Goal: Communication & Community: Answer question/provide support

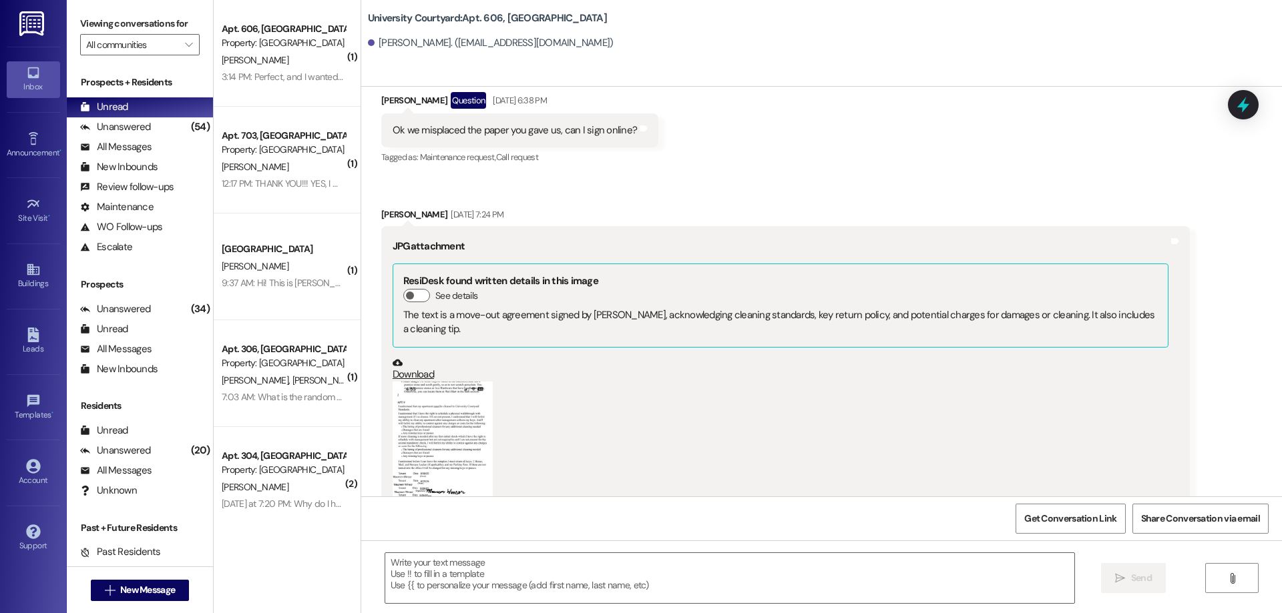
scroll to position [20556, 0]
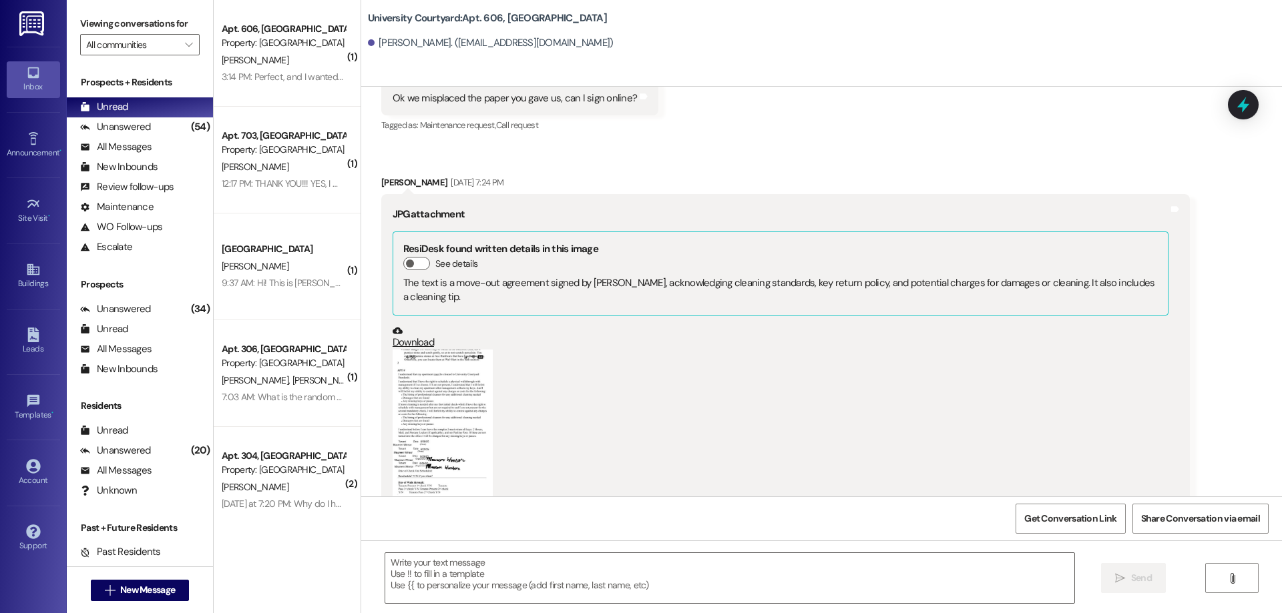
click at [427, 358] on button "Zoom image" at bounding box center [442, 458] width 100 height 217
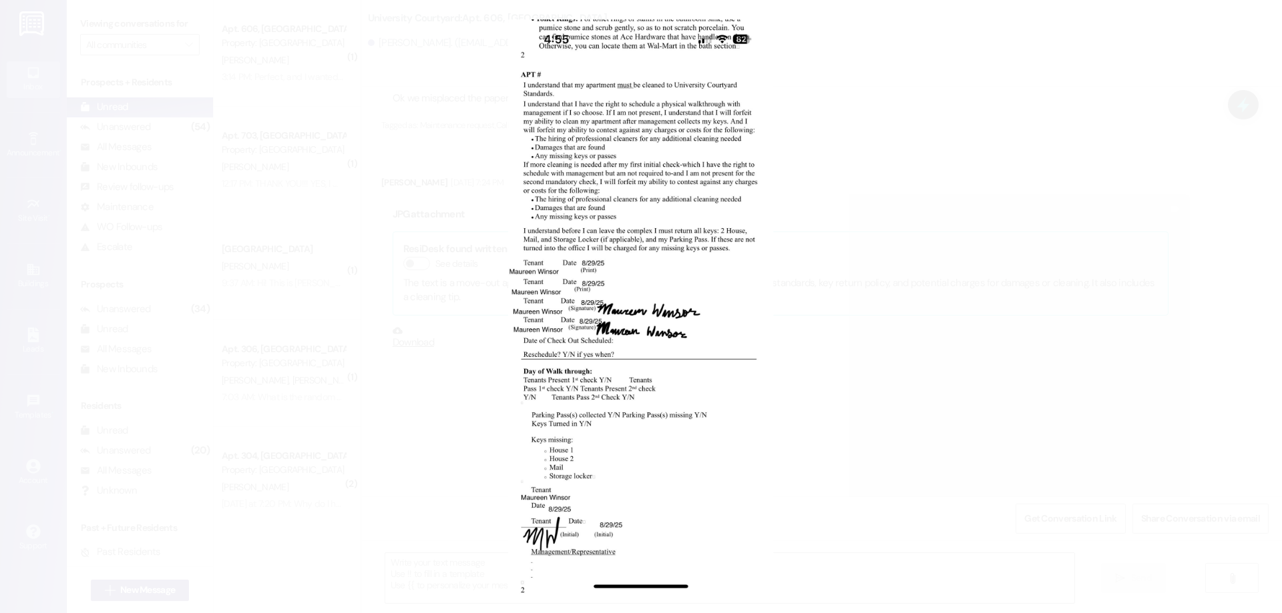
click at [602, 279] on button "Unzoom image" at bounding box center [641, 306] width 1282 height 613
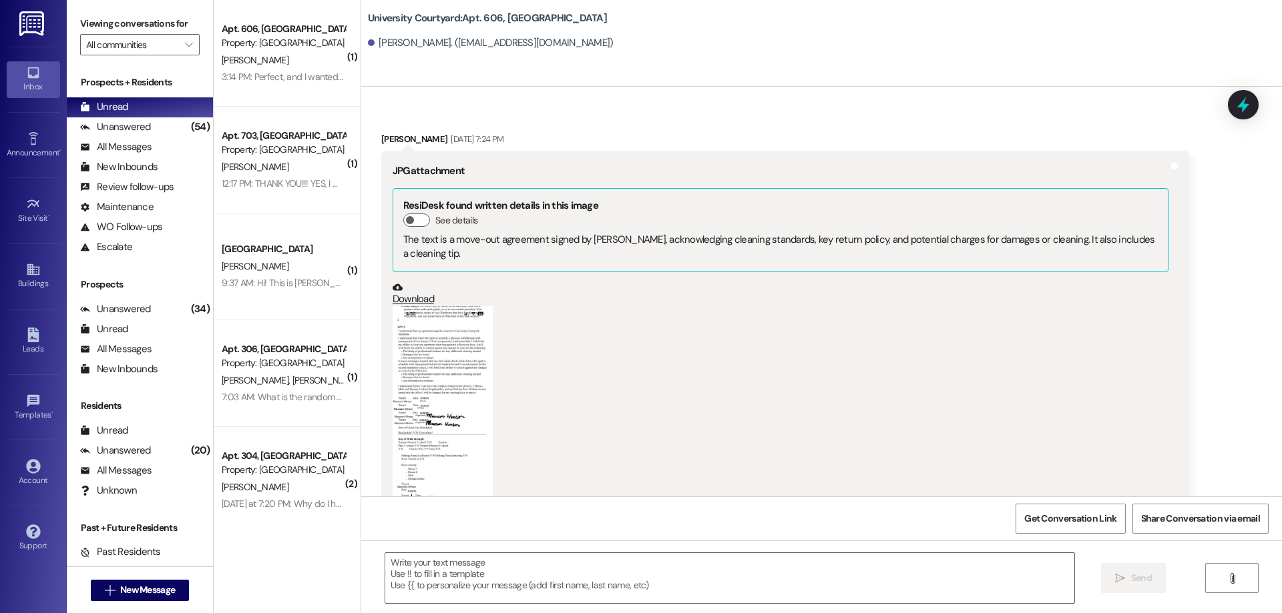
scroll to position [20622, 0]
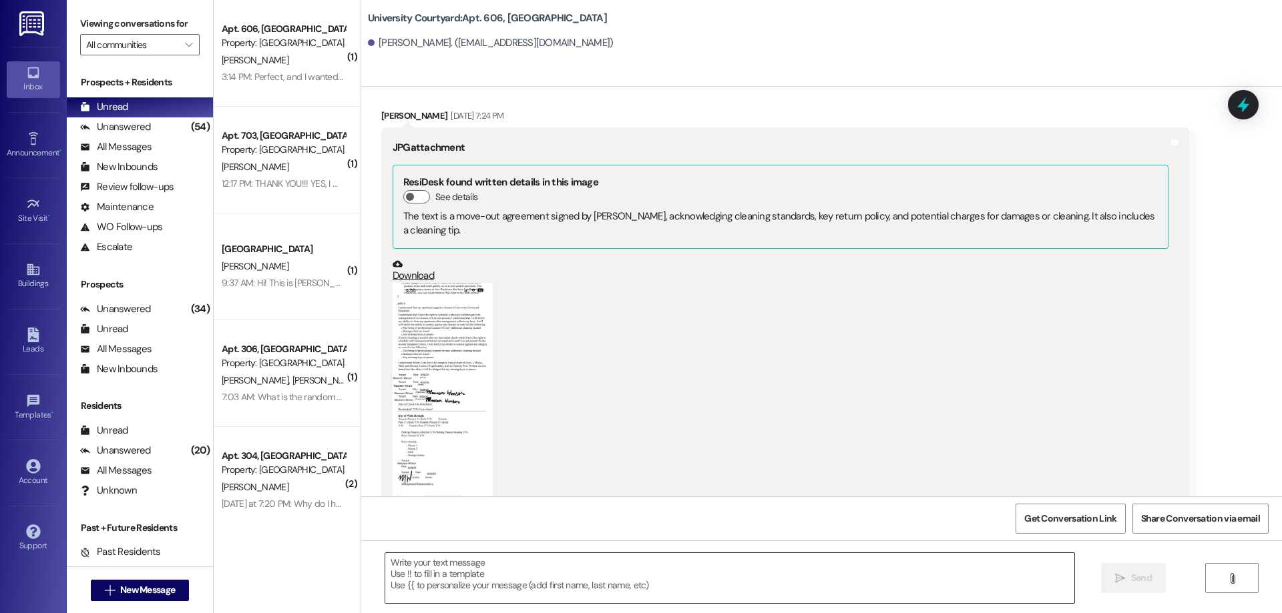
click at [549, 575] on textarea at bounding box center [729, 578] width 689 height 50
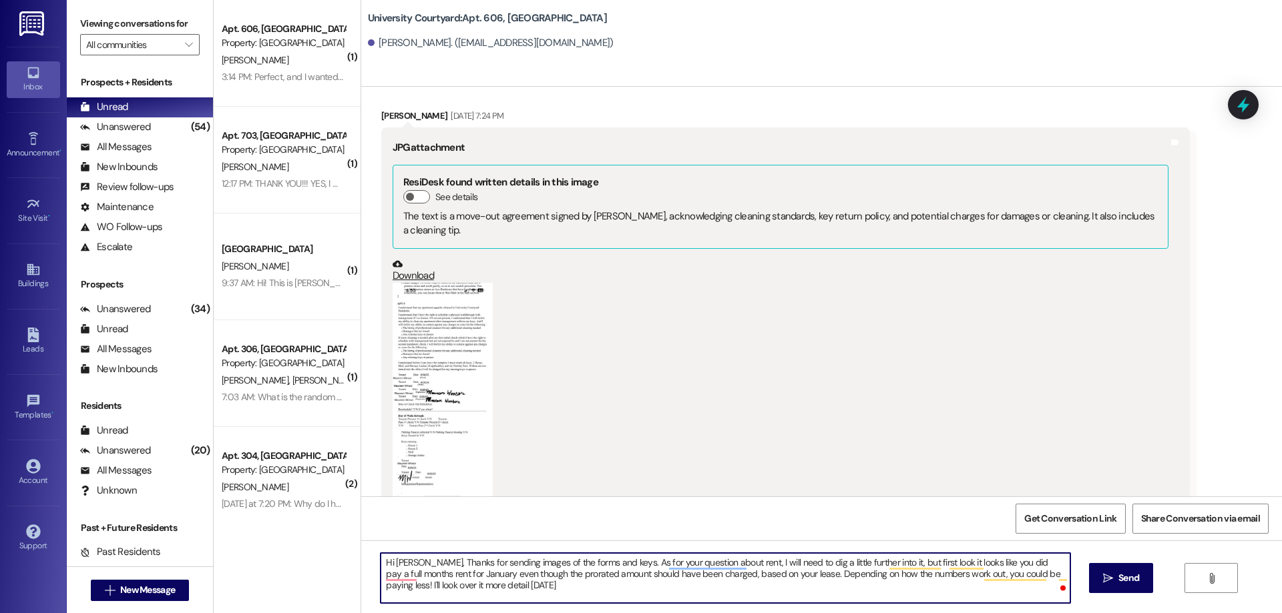
type textarea "Hi [PERSON_NAME], Thanks for sending images of the forms and keys. As for your …"
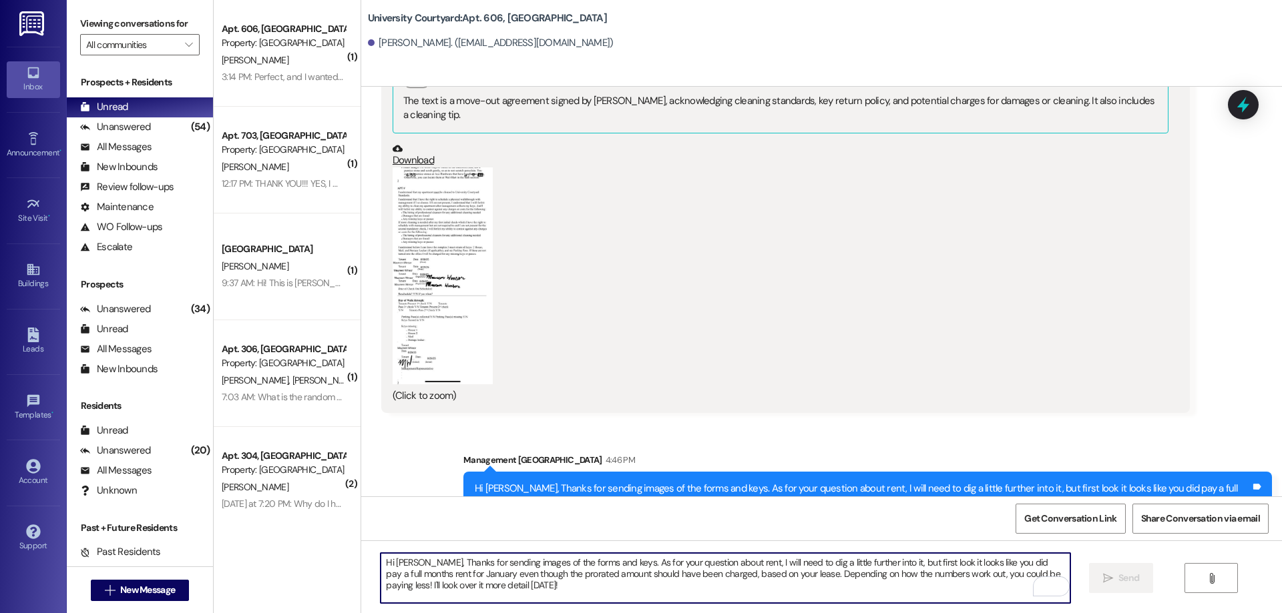
scroll to position [20744, 0]
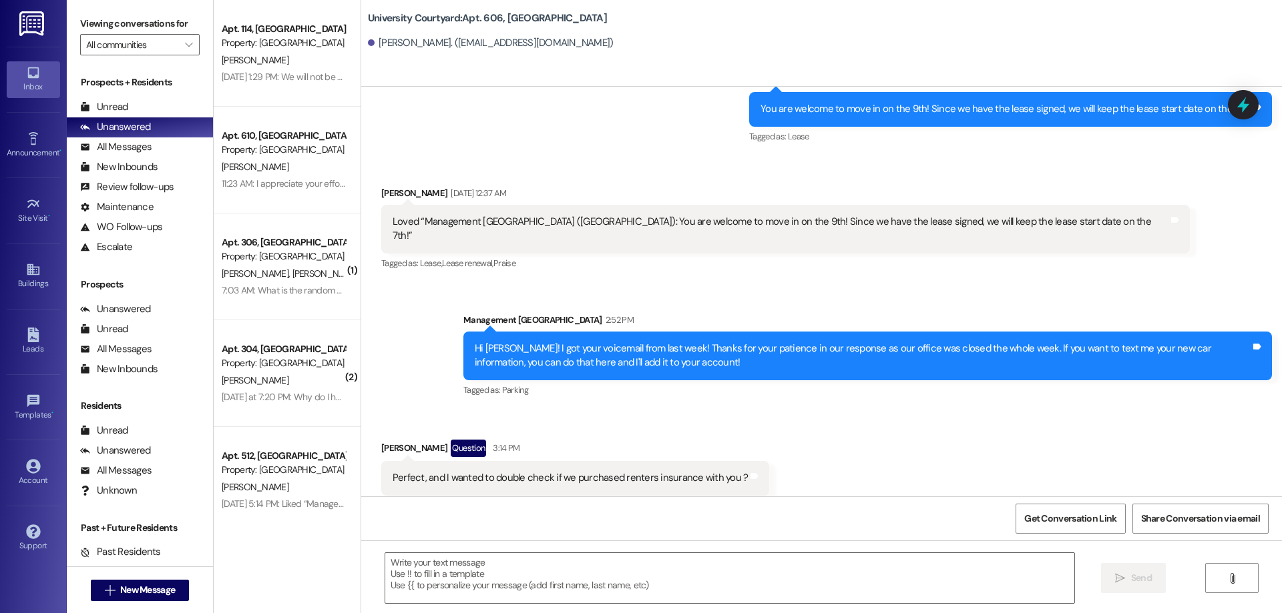
scroll to position [5009, 0]
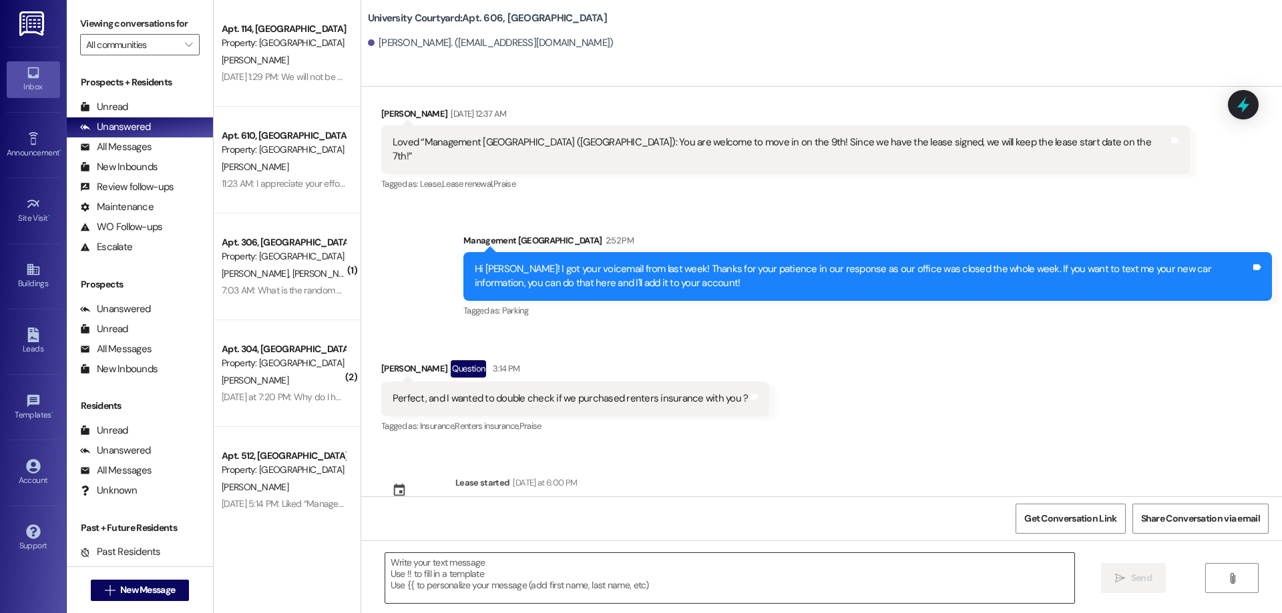
click at [627, 599] on textarea at bounding box center [729, 578] width 689 height 50
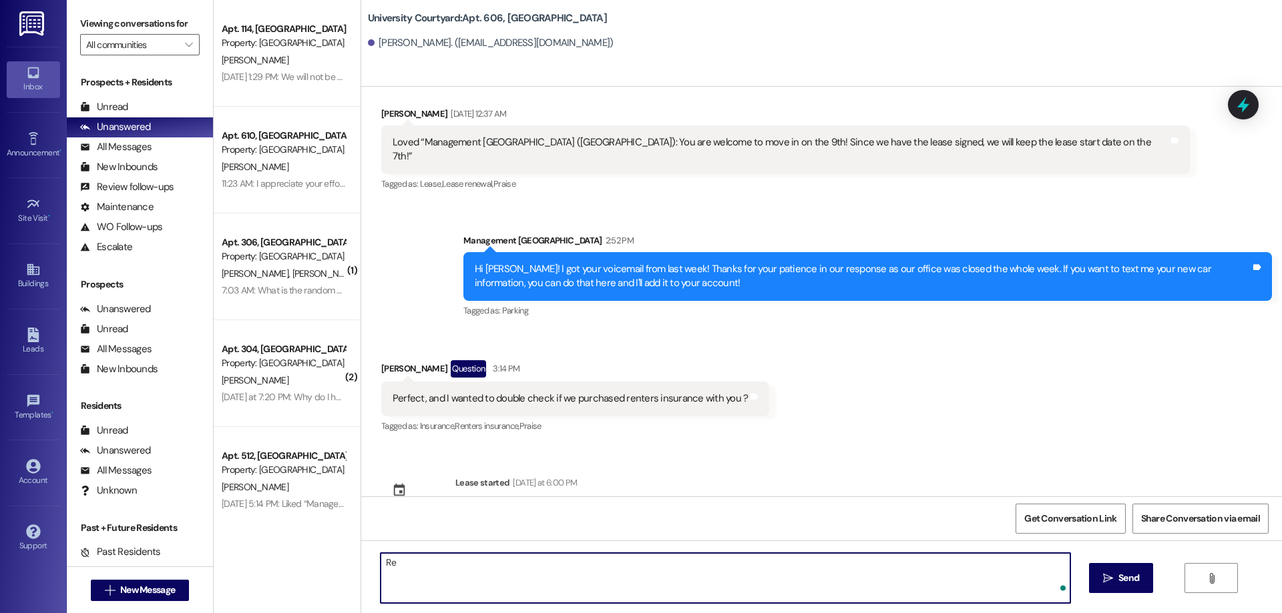
type textarea "R"
click at [757, 562] on textarea "We don't provide renters insurance, we provide property insurance. You can opt …" at bounding box center [724, 578] width 689 height 50
click at [494, 563] on textarea "We don't provide renters insurance, we provide property insurance. You can opt …" at bounding box center [724, 578] width 689 height 50
click at [462, 559] on textarea "We don't provide renters insurance; we provide property insurance. You can opt …" at bounding box center [724, 578] width 689 height 50
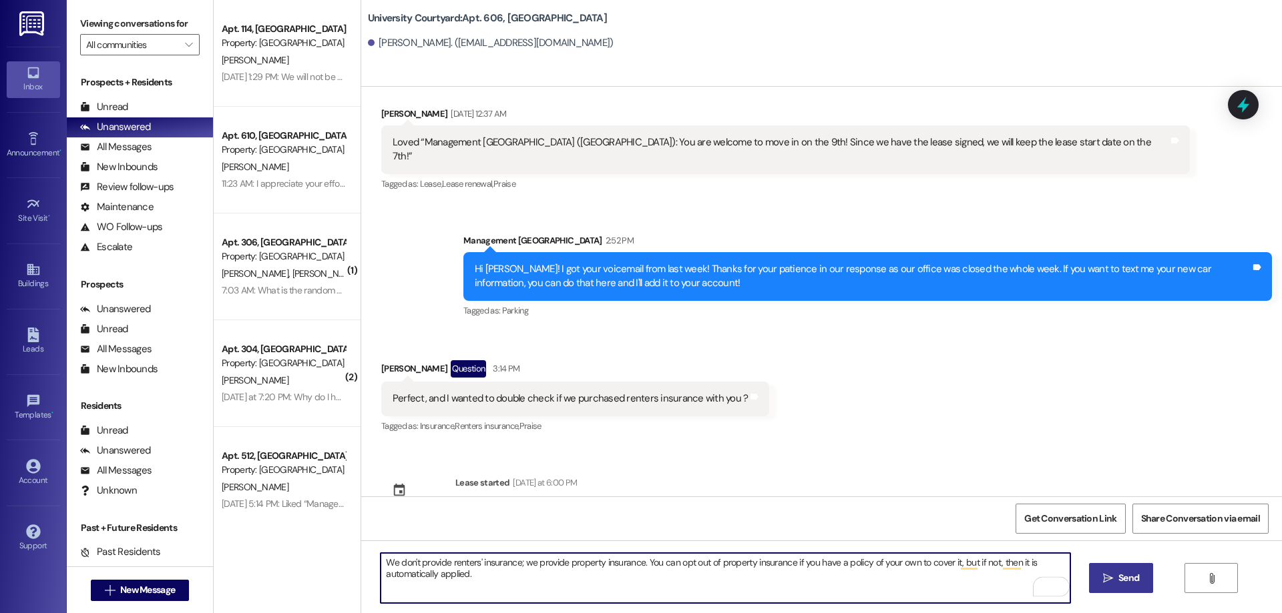
type textarea "We don't provide renters' insurance; we provide property insurance. You can opt…"
click at [1115, 577] on span "Send" at bounding box center [1128, 578] width 26 height 14
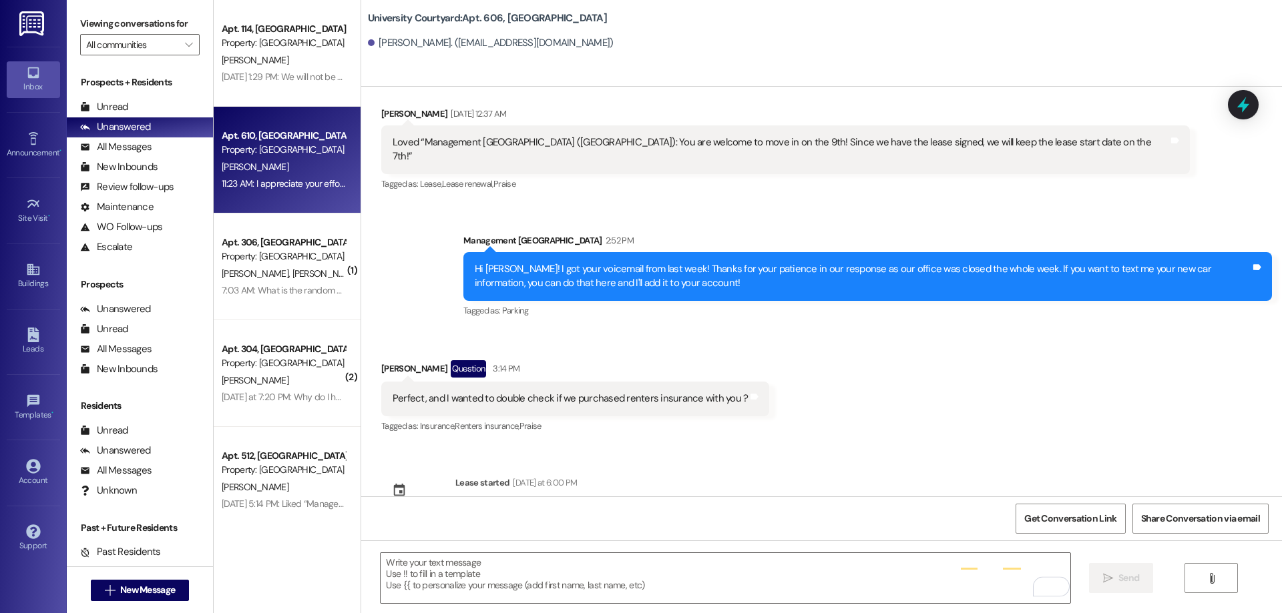
scroll to position [4929, 0]
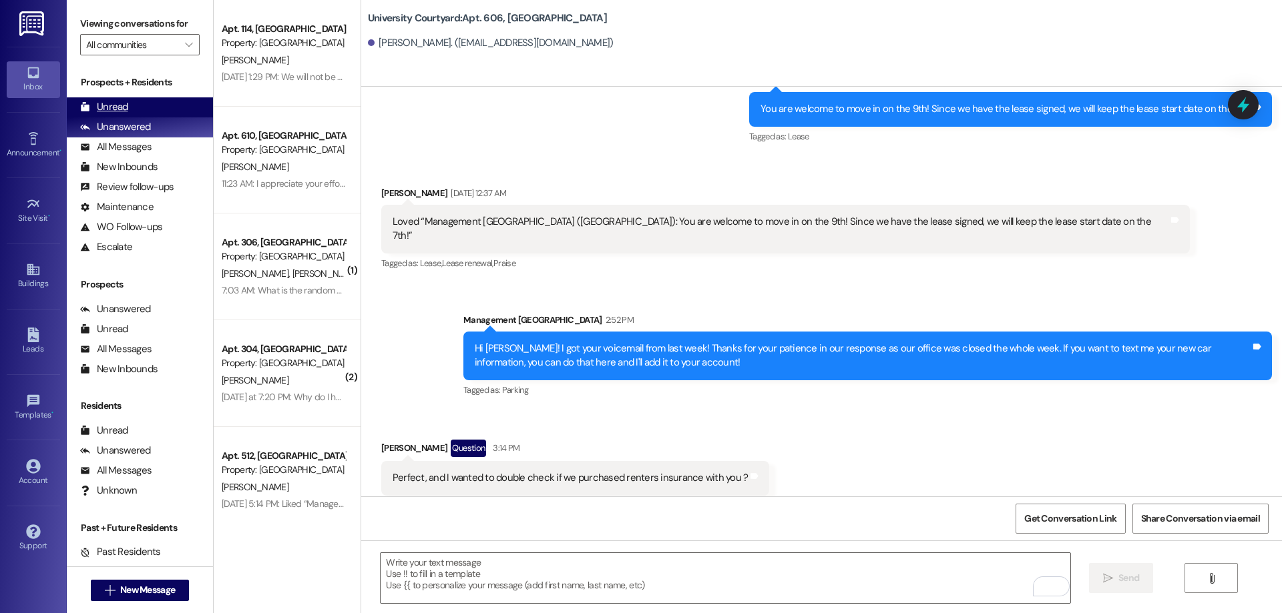
click at [119, 115] on div "Unread (0)" at bounding box center [140, 107] width 146 height 20
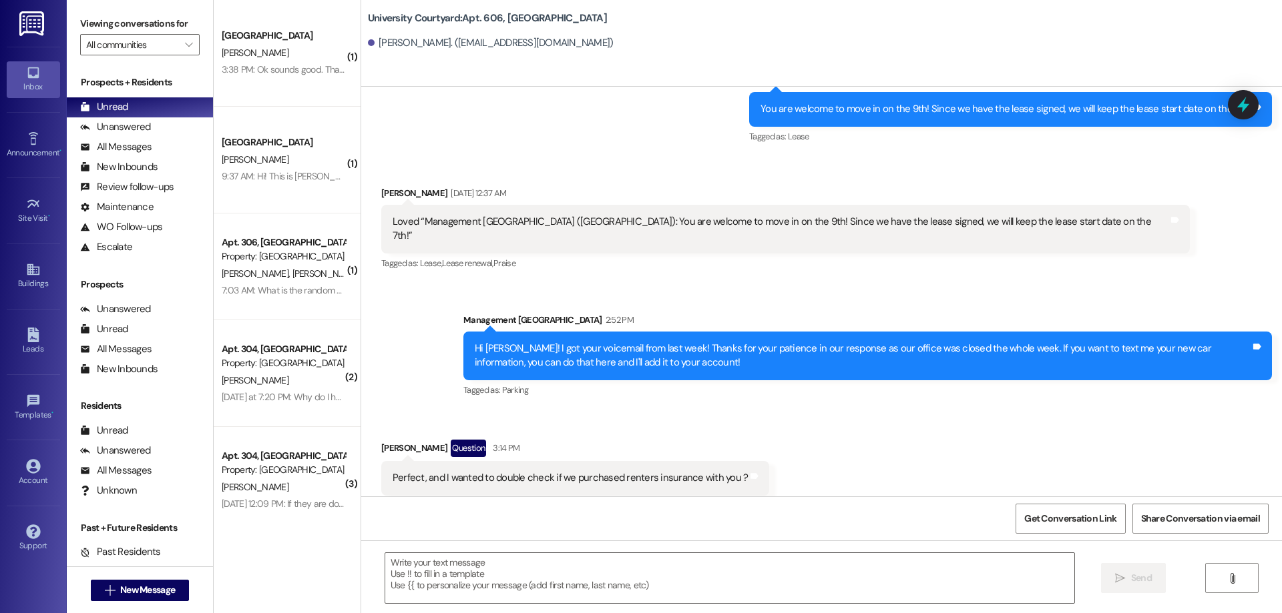
scroll to position [5243, 0]
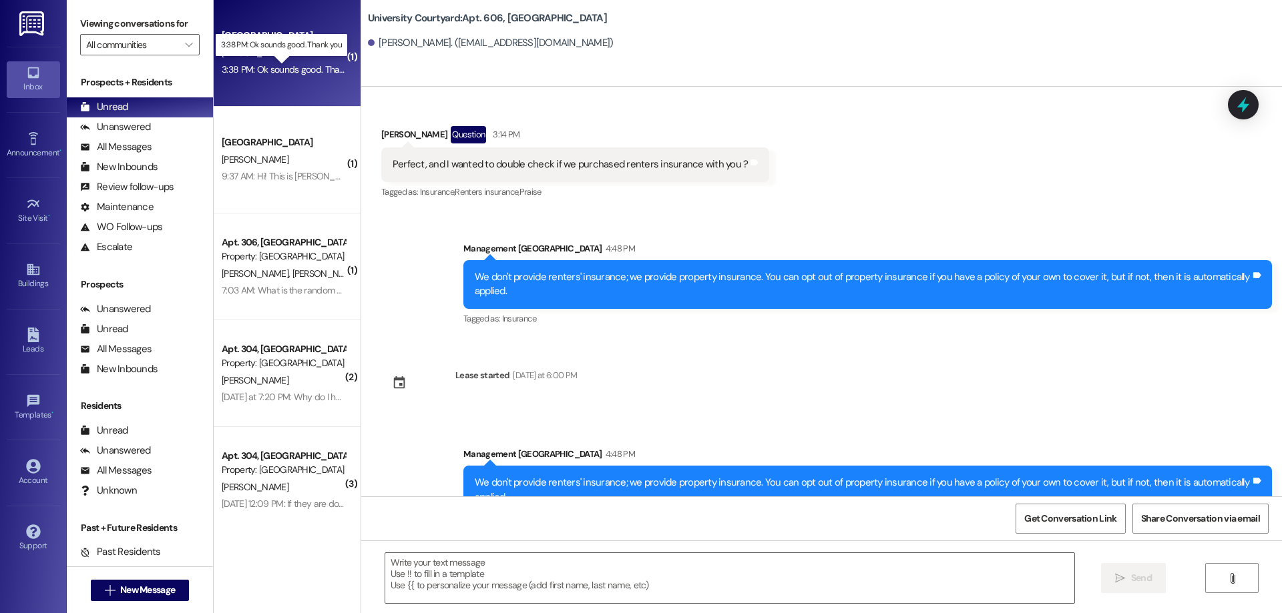
click at [254, 73] on div "3:38 PM: Ok sounds good. Thank you 3:38 PM: Ok sounds good. Thank you" at bounding box center [293, 69] width 143 height 12
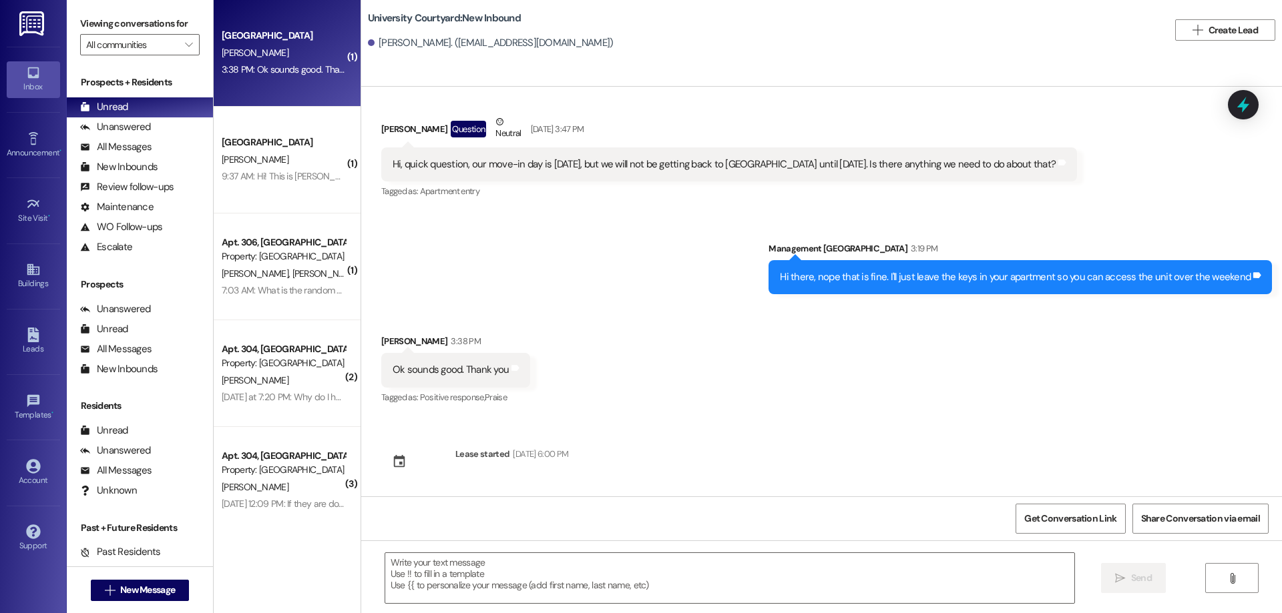
click at [279, 294] on div "7:03 AM: What is the random $95 for? 7:03 AM: What is the random $95 for?" at bounding box center [296, 290] width 148 height 12
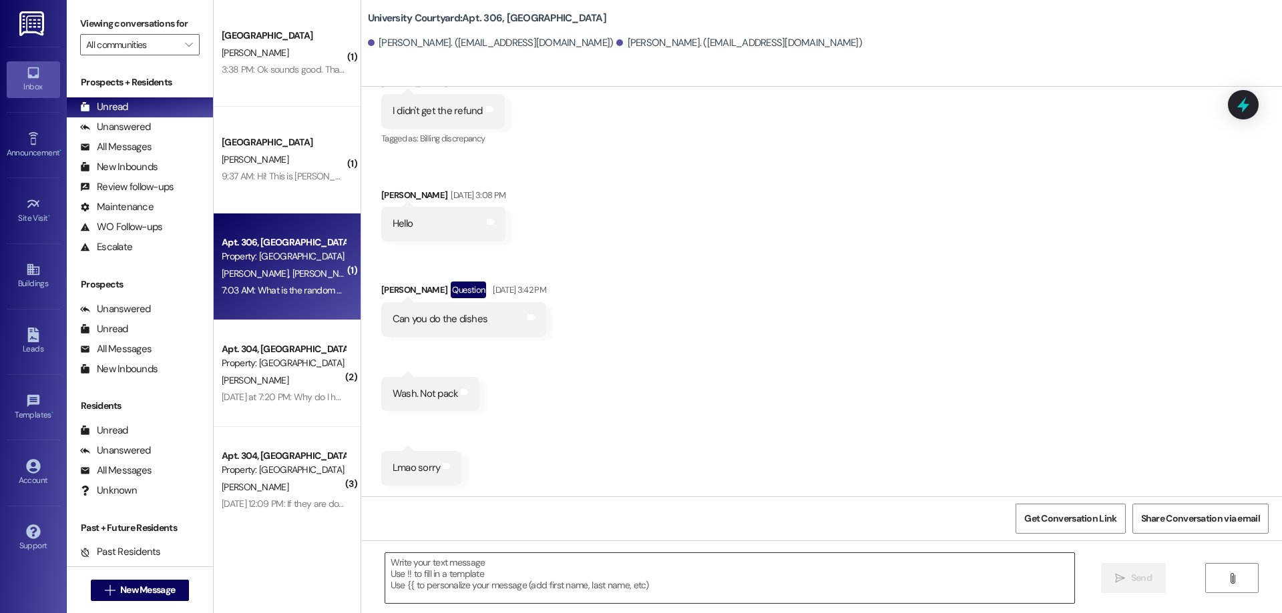
scroll to position [5886, 0]
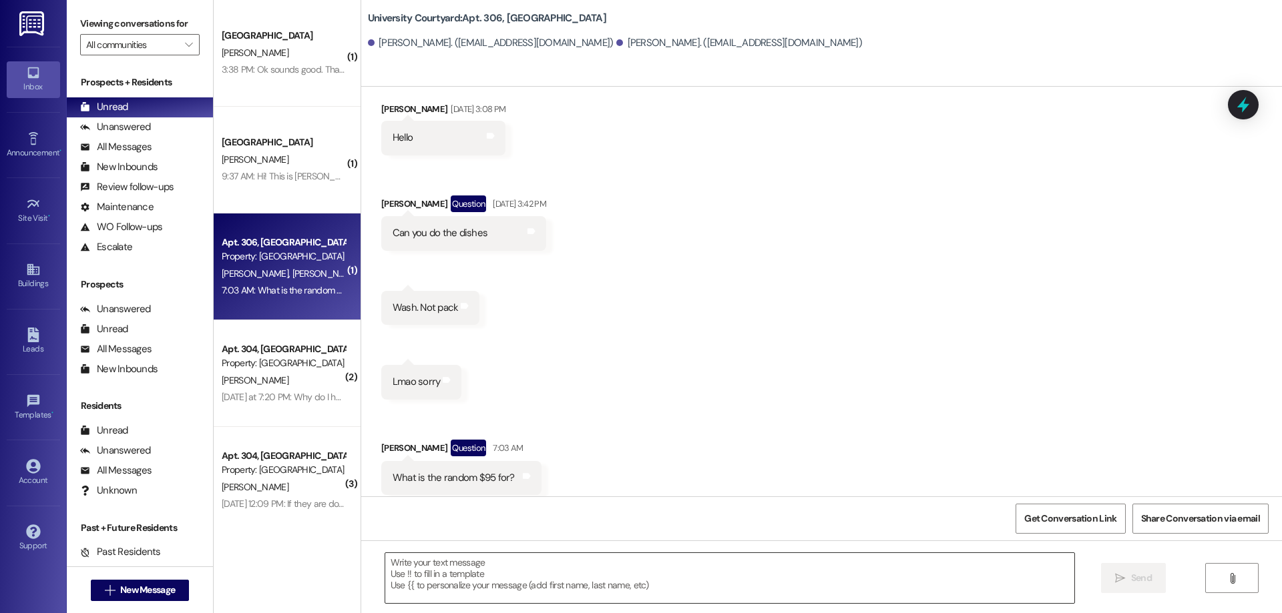
click at [547, 592] on textarea at bounding box center [729, 578] width 689 height 50
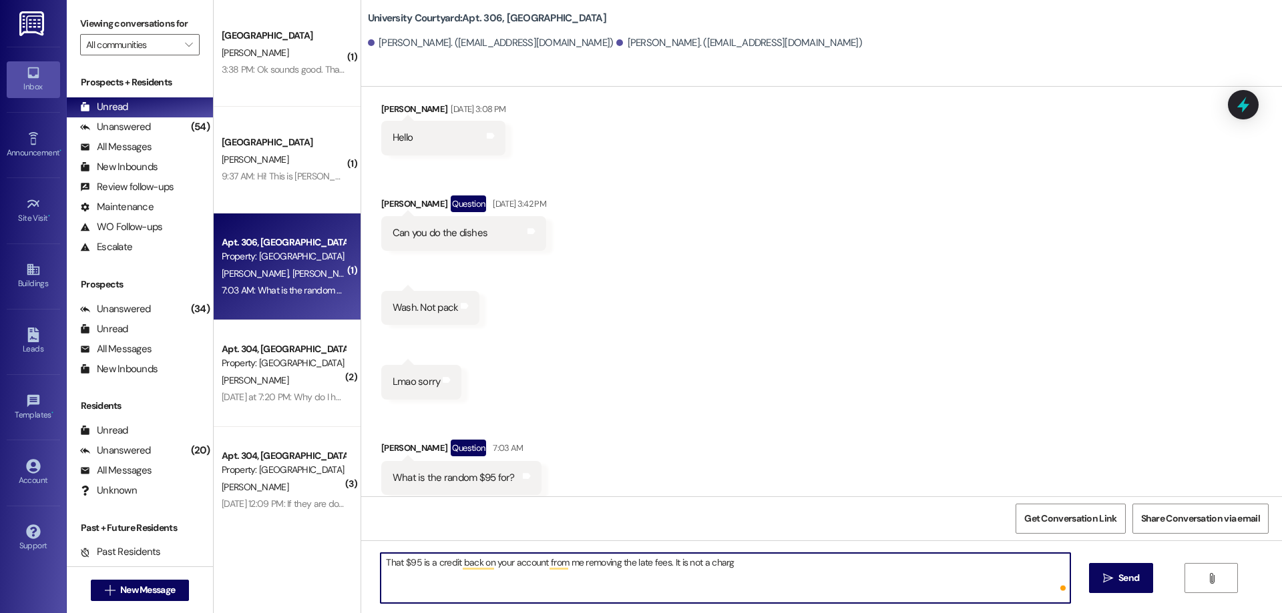
type textarea "That $95 is a credit back on your account from me removing the late fees. It is…"
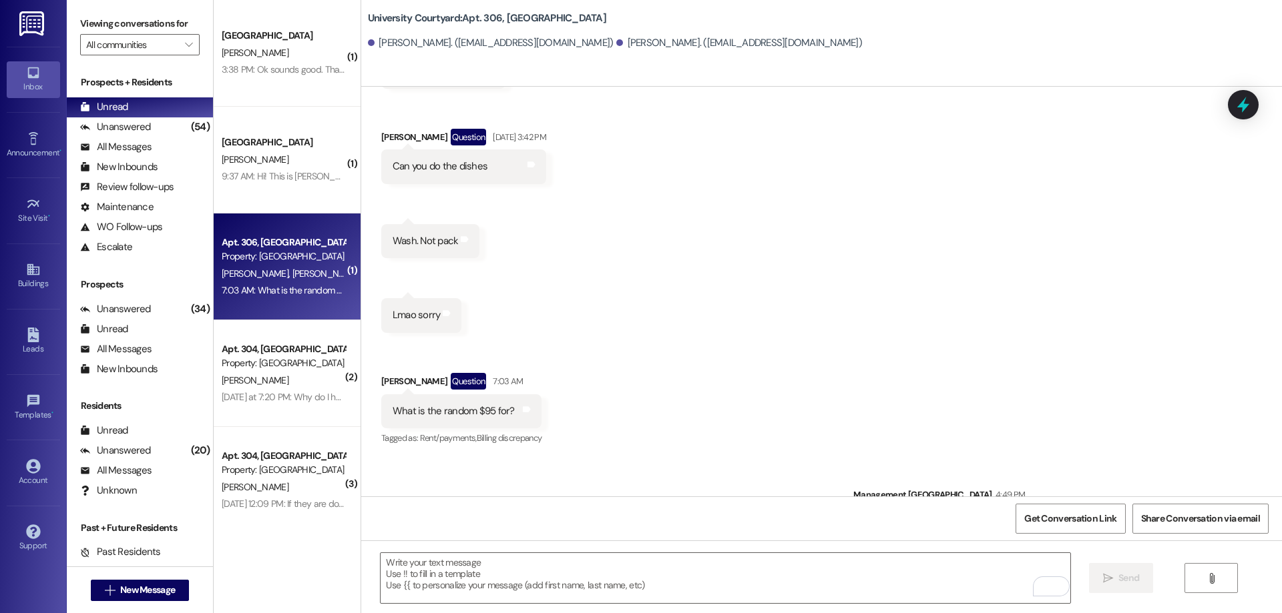
scroll to position [5979, 0]
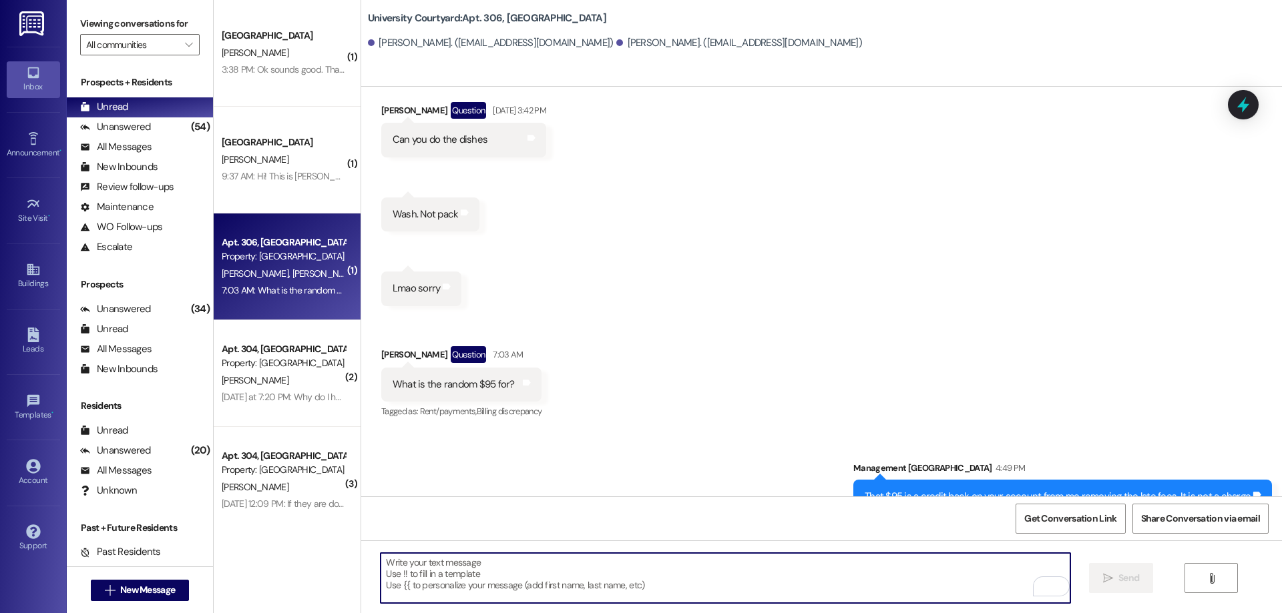
click at [505, 583] on textarea "To enrich screen reader interactions, please activate Accessibility in Grammarl…" at bounding box center [724, 578] width 689 height 50
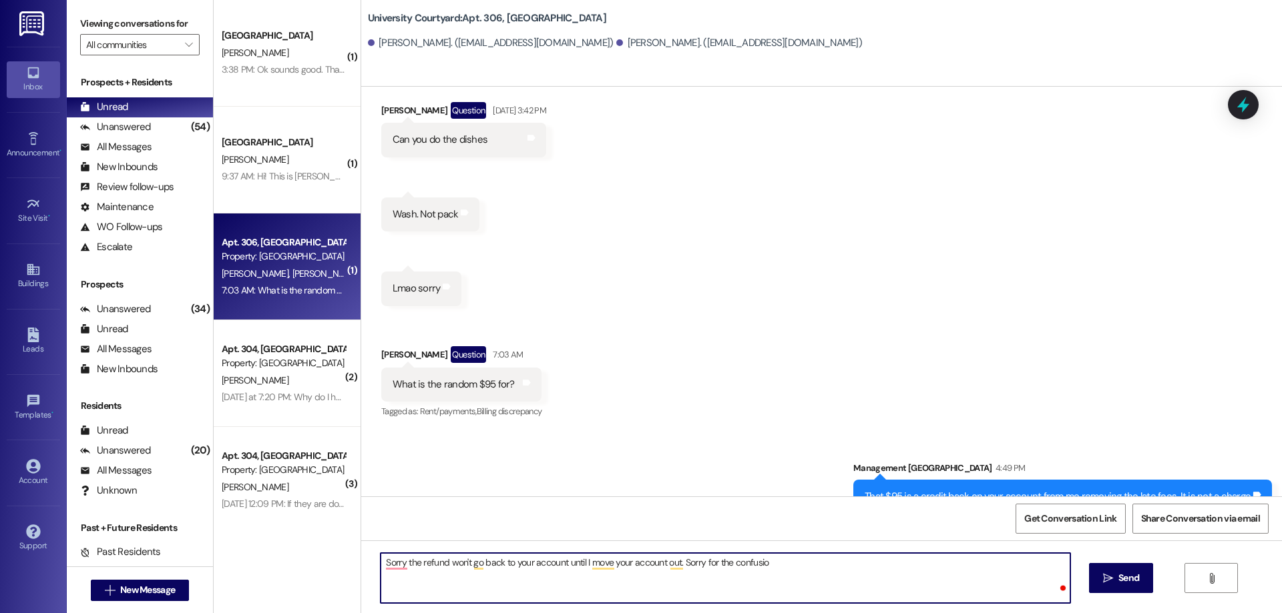
type textarea "Sorry the refund won't go back to your account until I move your account out. S…"
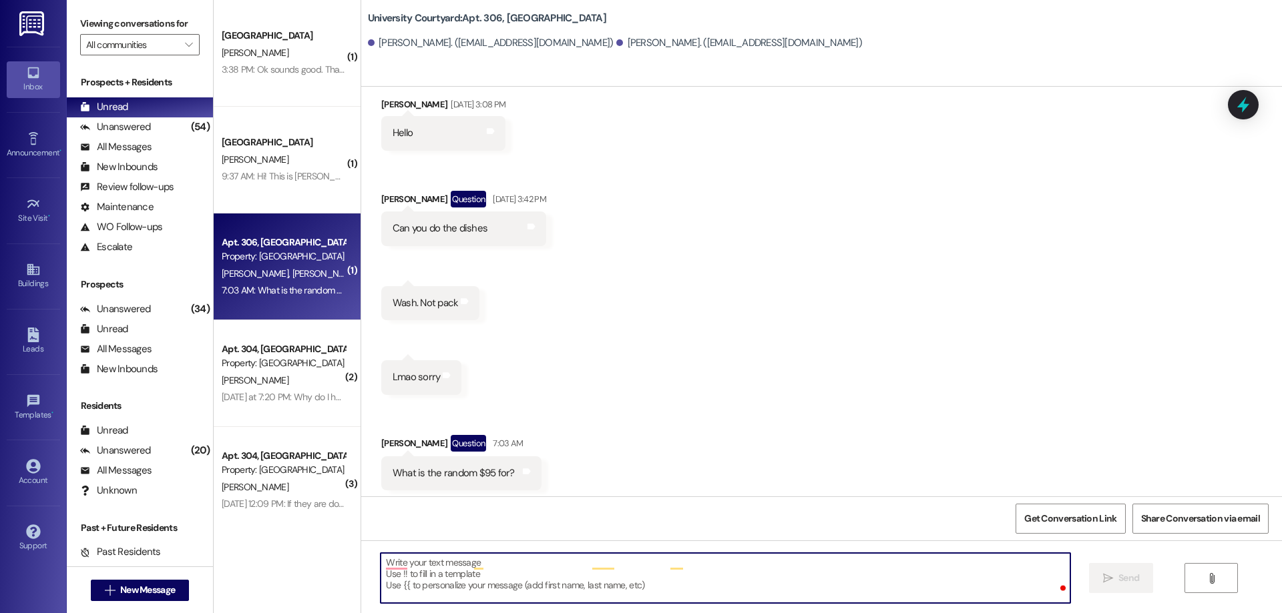
scroll to position [5886, 0]
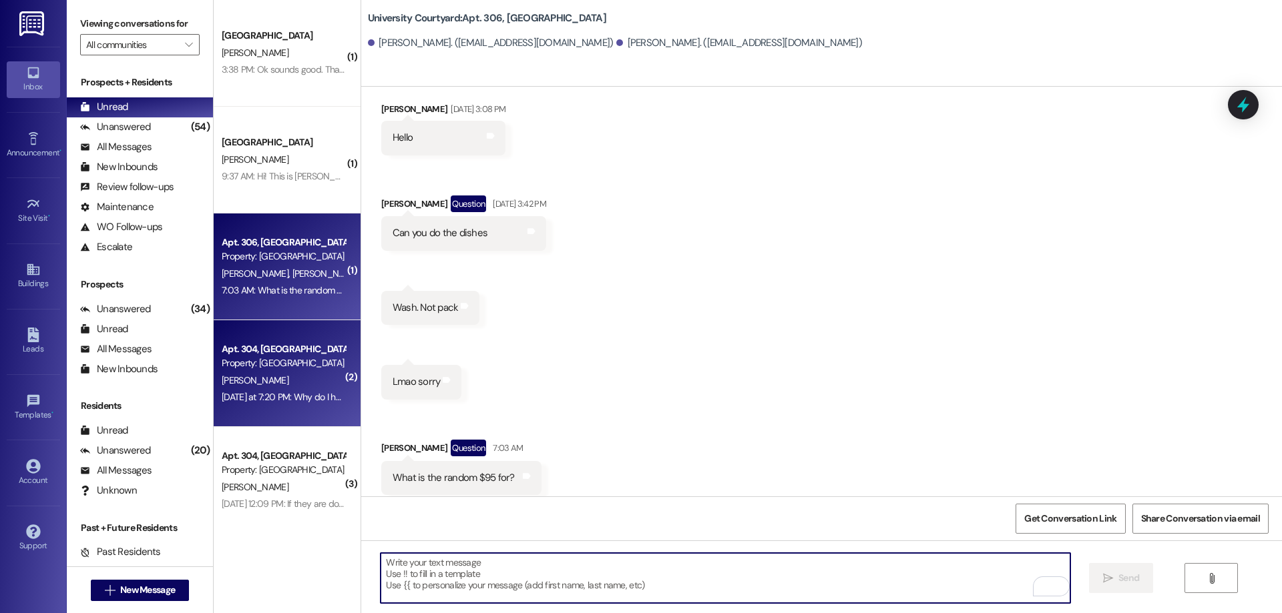
click at [290, 400] on div "Yesterday at 7:20 PM: Why do I have two rent charges on my account for unit 304…" at bounding box center [525, 397] width 607 height 12
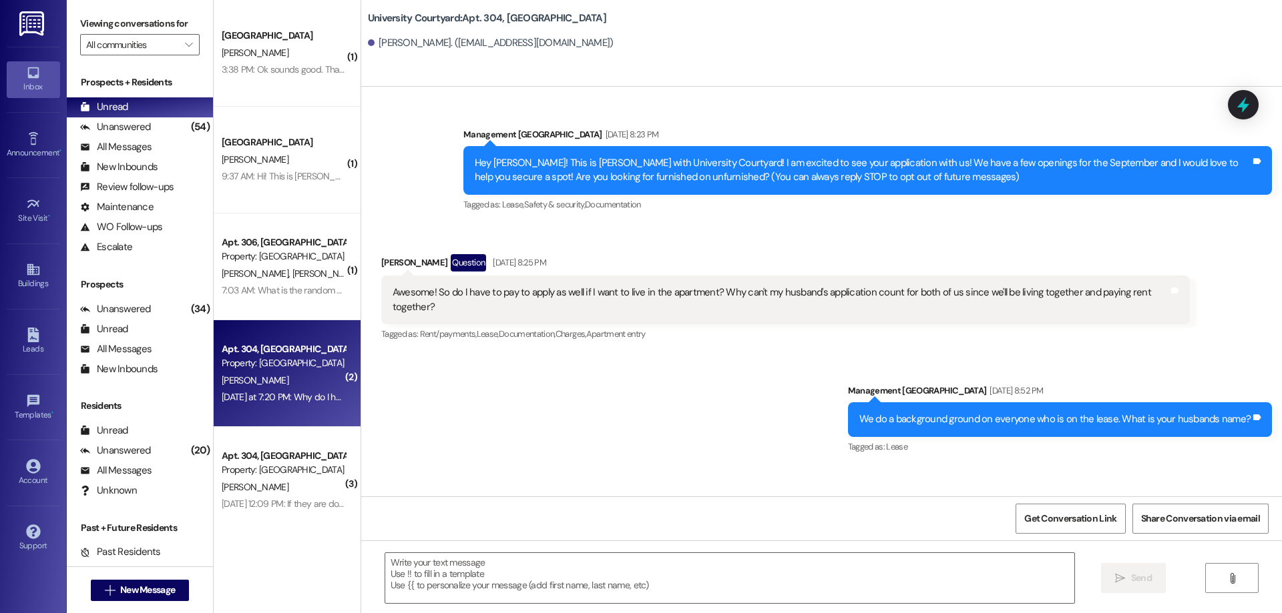
scroll to position [13438, 0]
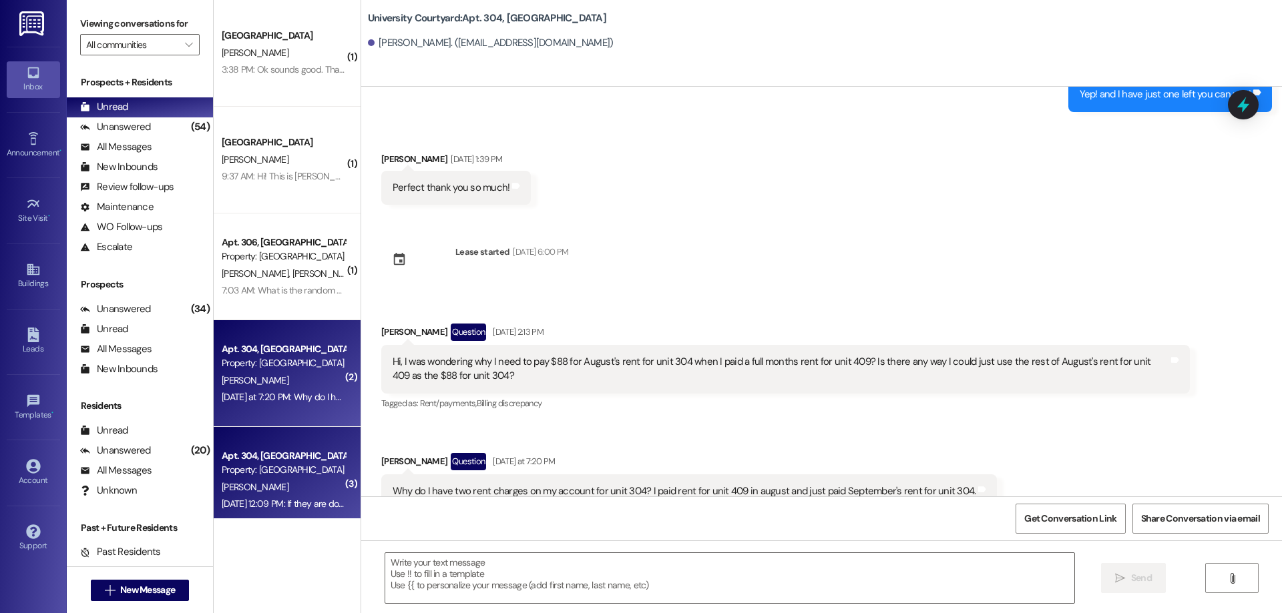
click at [266, 479] on div "[PERSON_NAME]" at bounding box center [283, 487] width 126 height 17
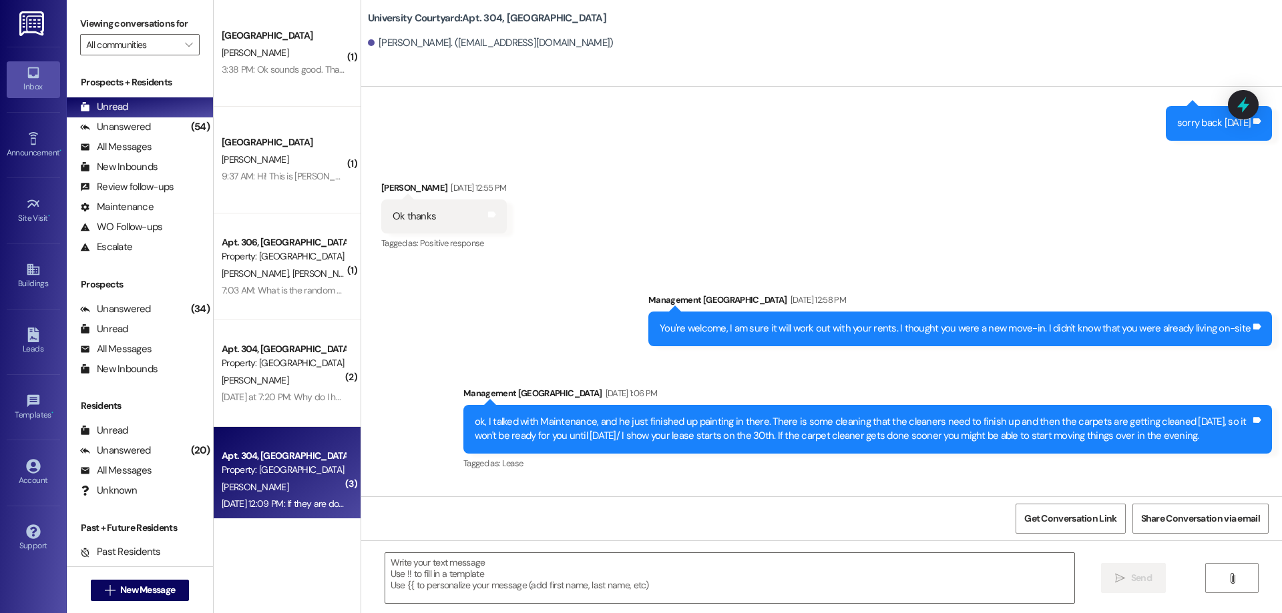
scroll to position [18008, 0]
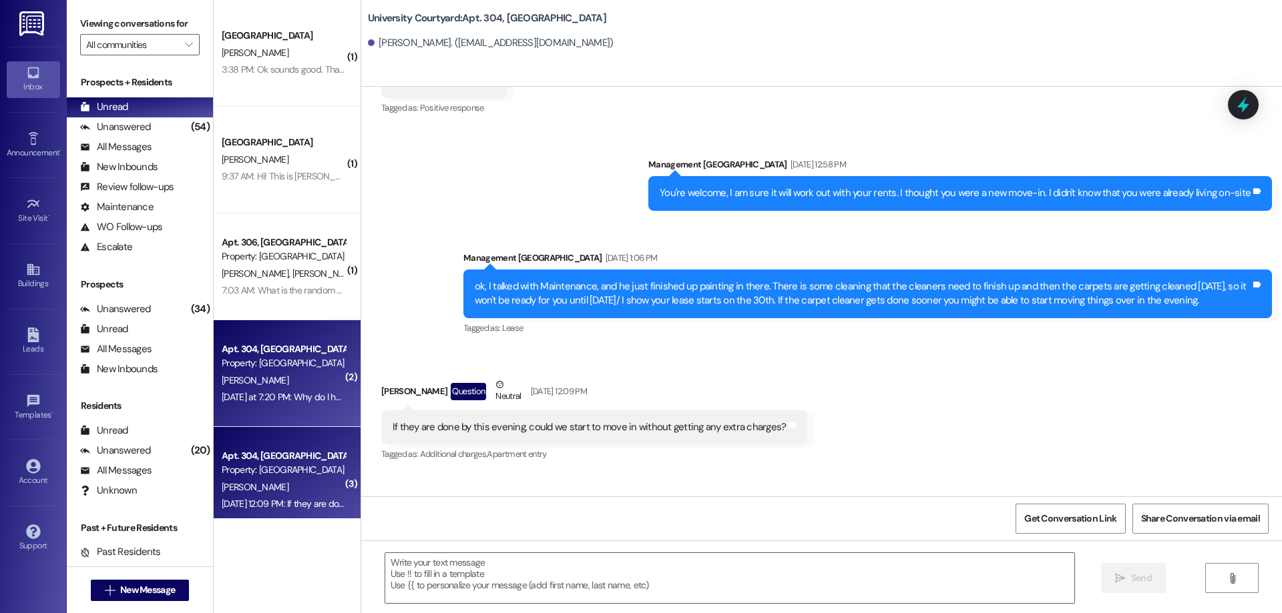
click at [255, 384] on div "[PERSON_NAME]" at bounding box center [283, 380] width 126 height 17
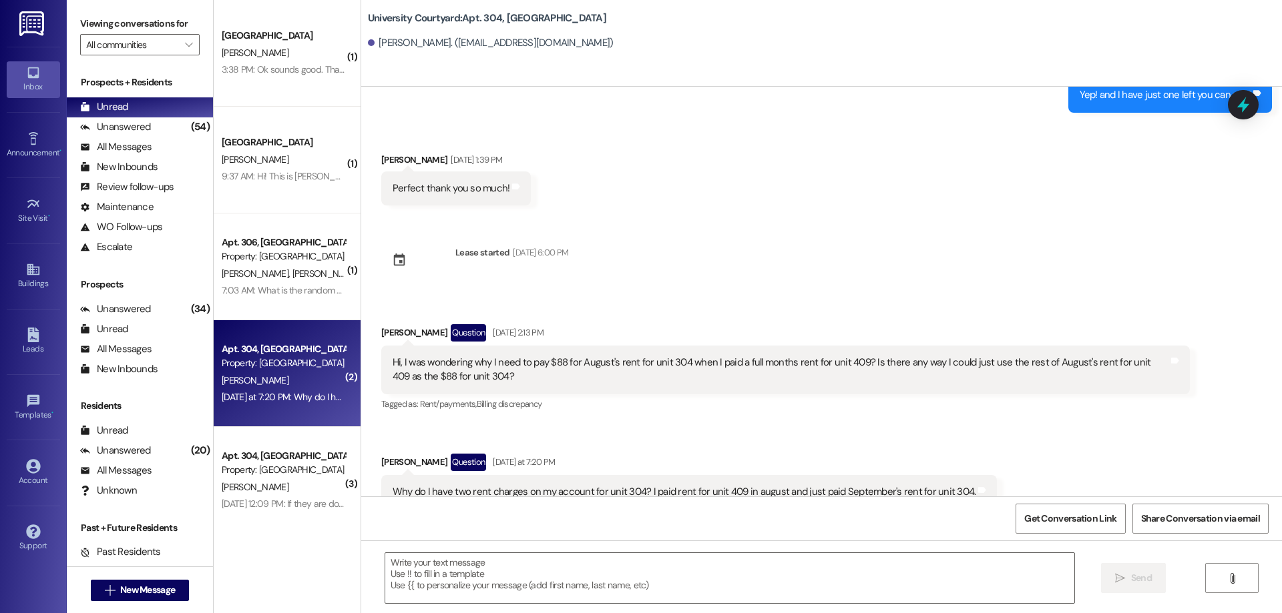
scroll to position [13438, 0]
click at [651, 573] on textarea at bounding box center [729, 578] width 689 height 50
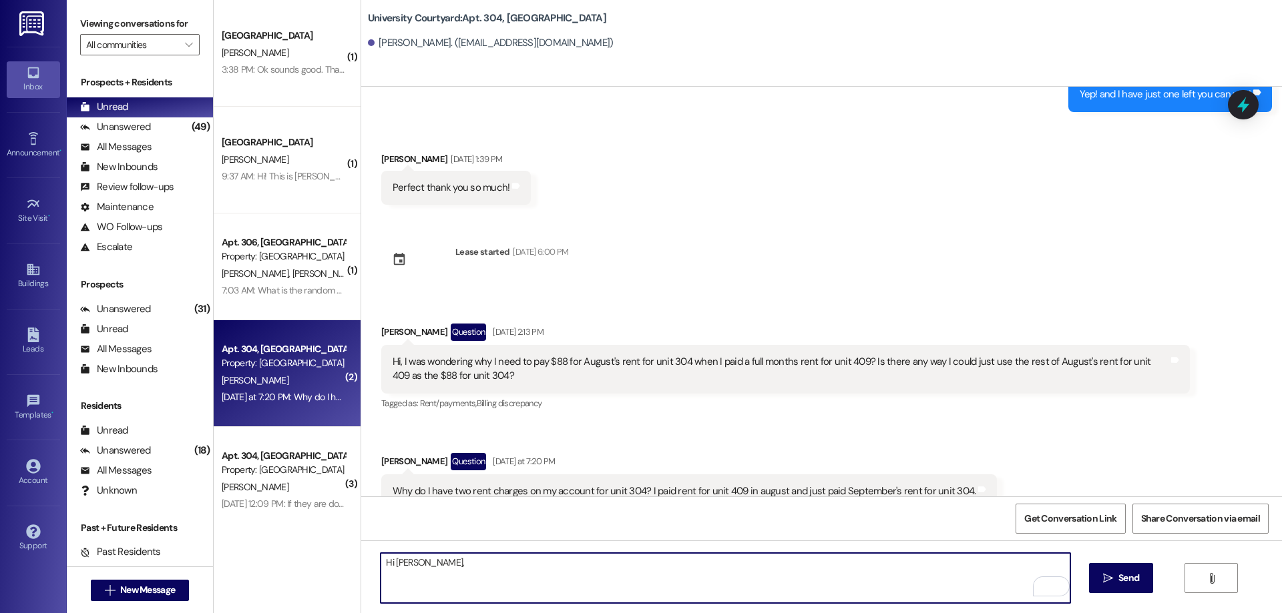
click at [449, 568] on textarea "Hi Camilla," at bounding box center [724, 578] width 689 height 50
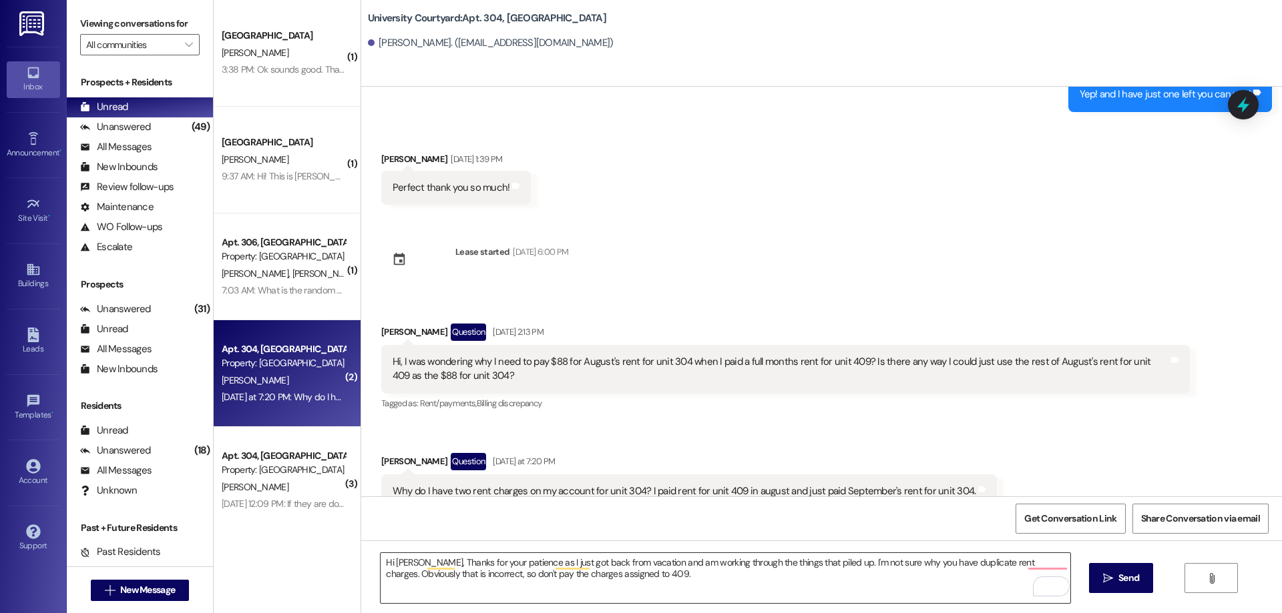
drag, startPoint x: 503, startPoint y: 577, endPoint x: 510, endPoint y: 579, distance: 6.8
click at [503, 577] on textarea "Hi Camilla, Thanks for your patience as I just got back from vacation and am wo…" at bounding box center [724, 578] width 689 height 50
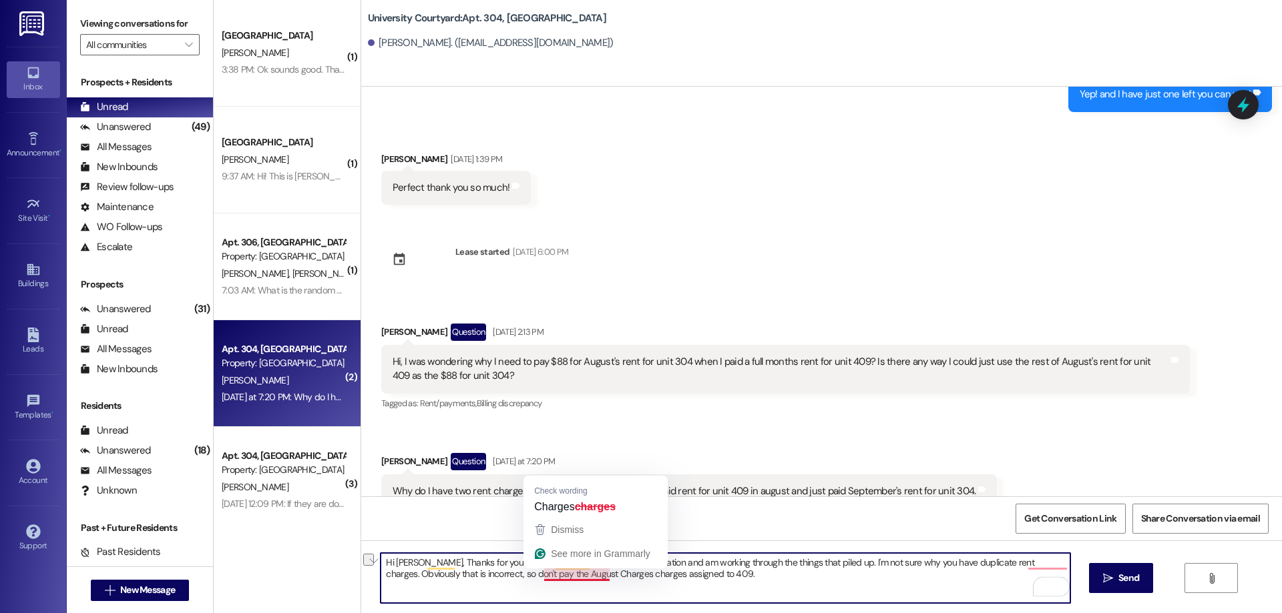
drag, startPoint x: 673, startPoint y: 573, endPoint x: 566, endPoint y: 581, distance: 107.1
click at [566, 581] on textarea "Hi Camilla, Thanks for your patience as I just got back from vacation and am wo…" at bounding box center [724, 578] width 689 height 50
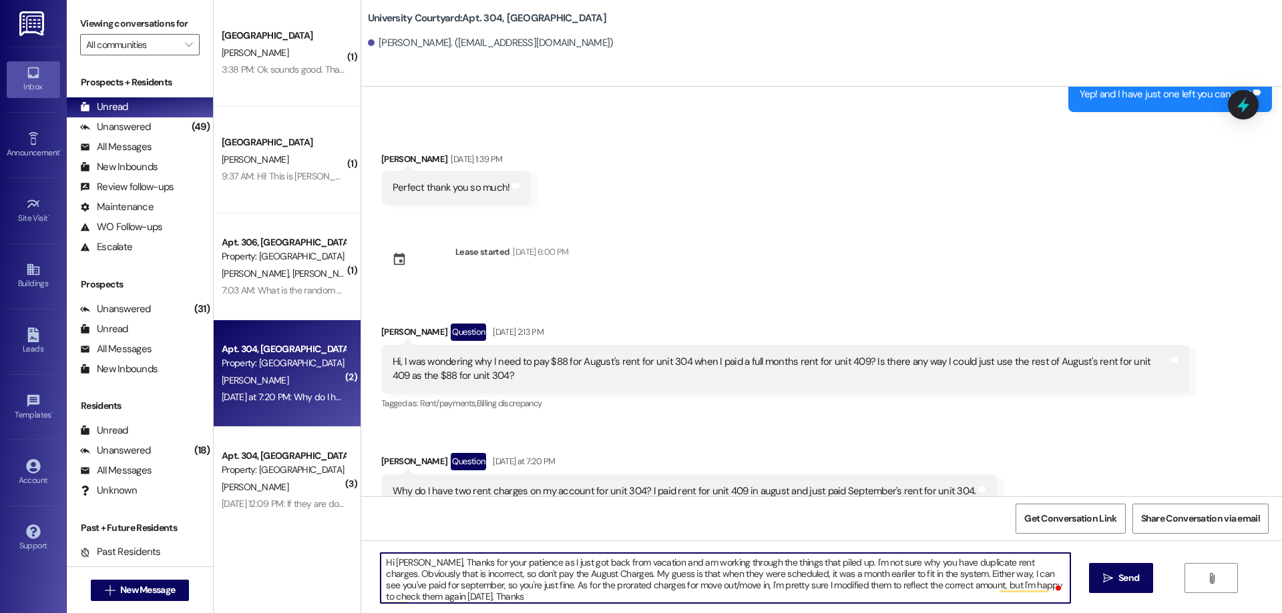
type textarea "Hi Camilla, Thanks for your patience as I just got back from vacation and am wo…"
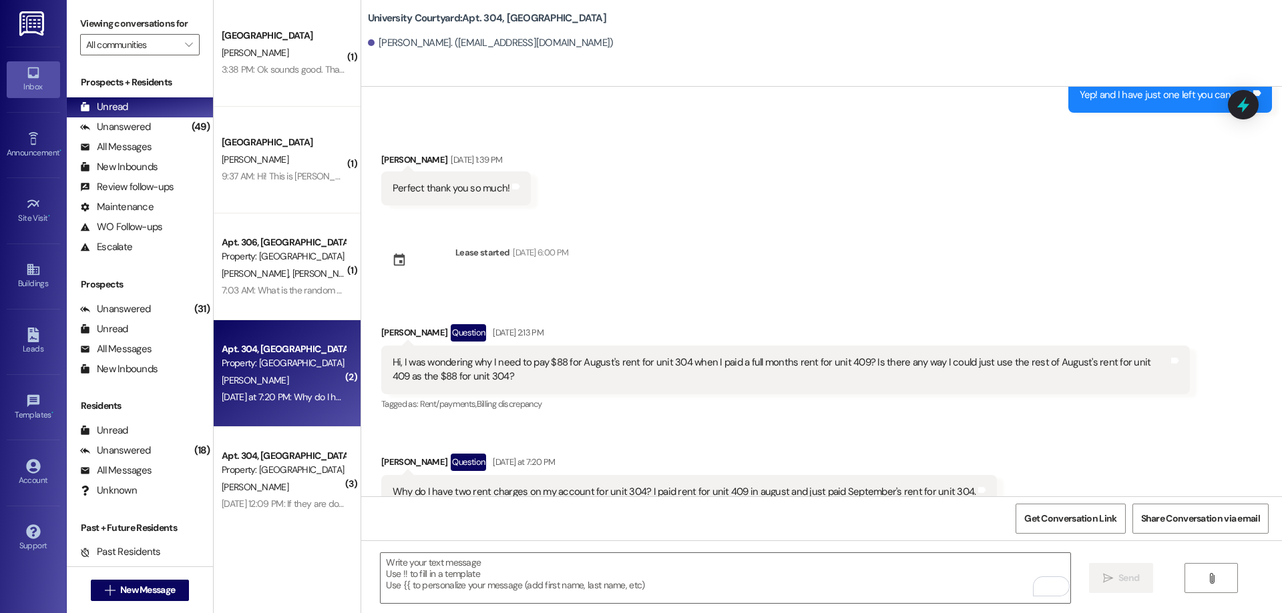
scroll to position [13559, 0]
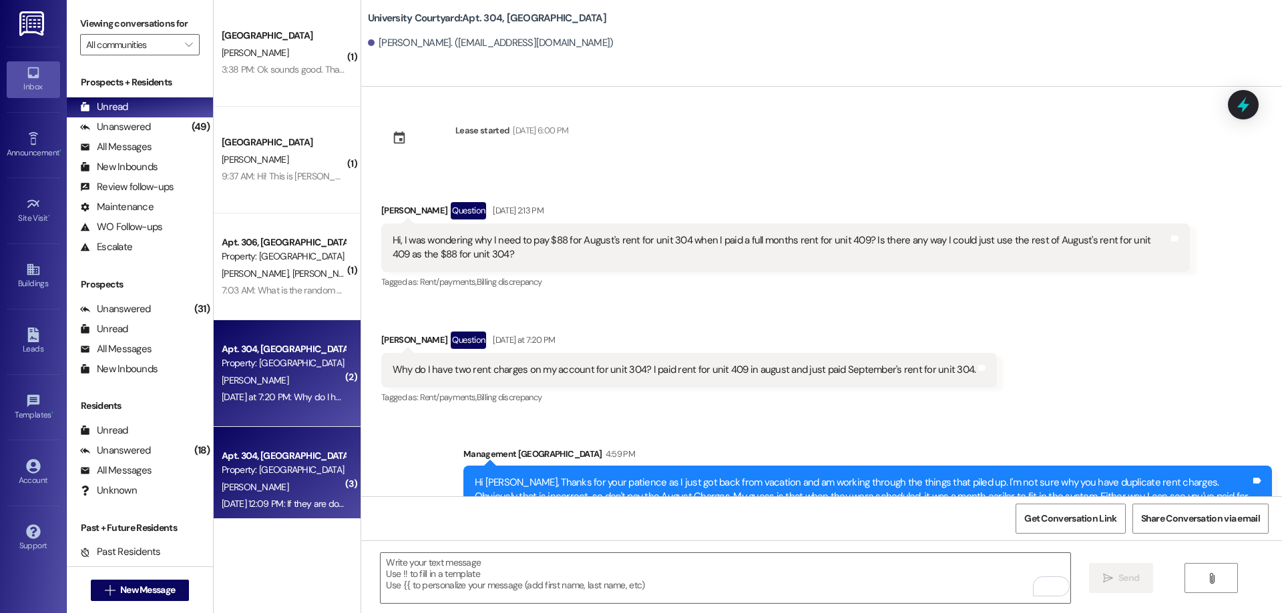
click at [280, 473] on div "Property: [GEOGRAPHIC_DATA]" at bounding box center [283, 470] width 123 height 14
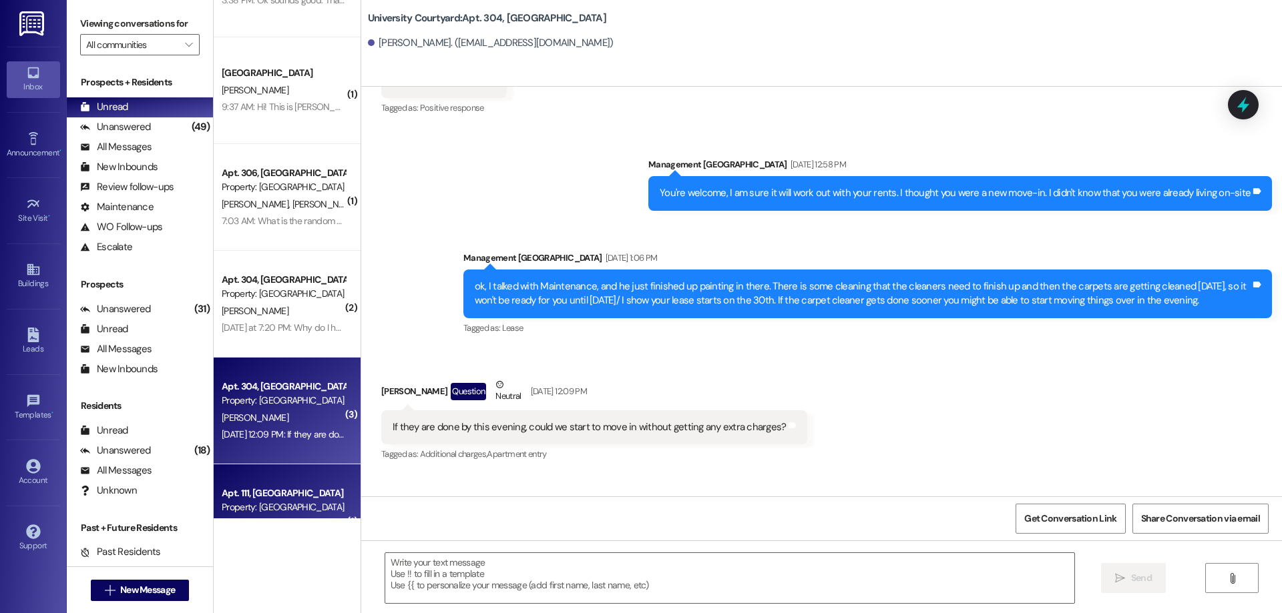
scroll to position [0, 0]
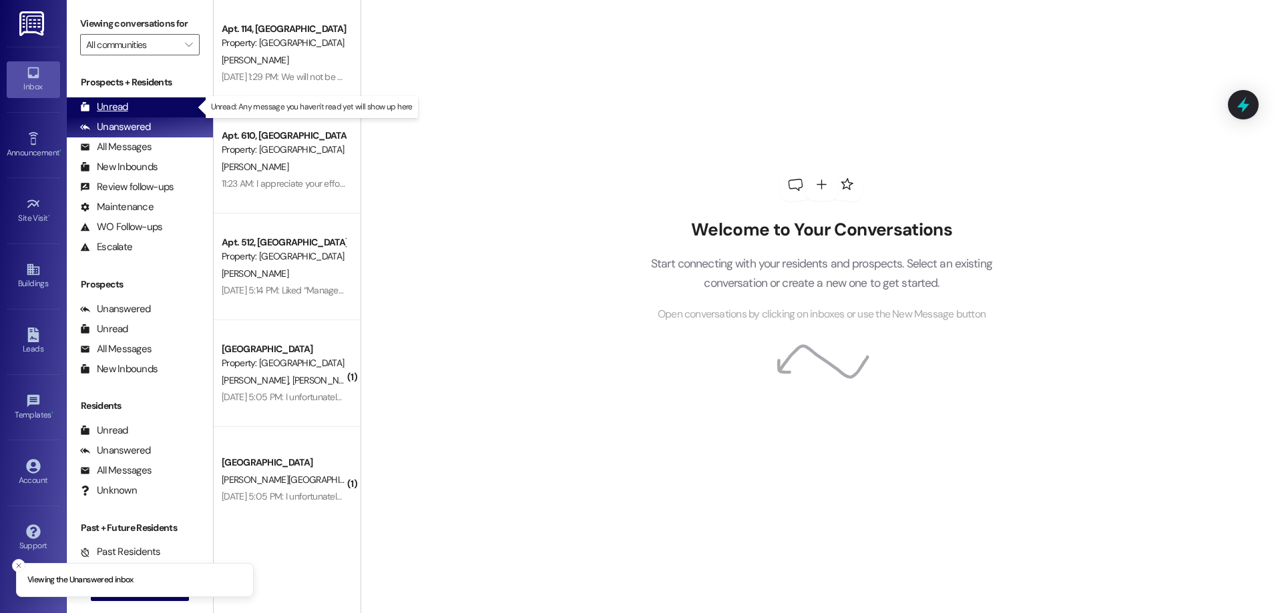
click at [89, 104] on icon at bounding box center [85, 107] width 10 height 10
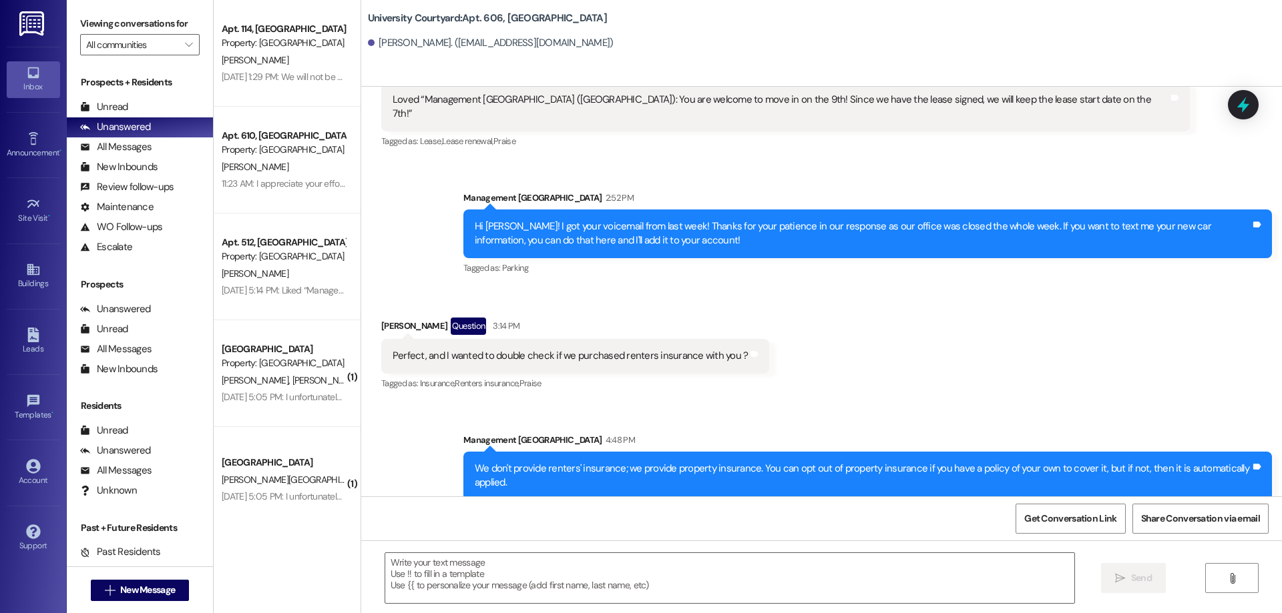
scroll to position [5135, 0]
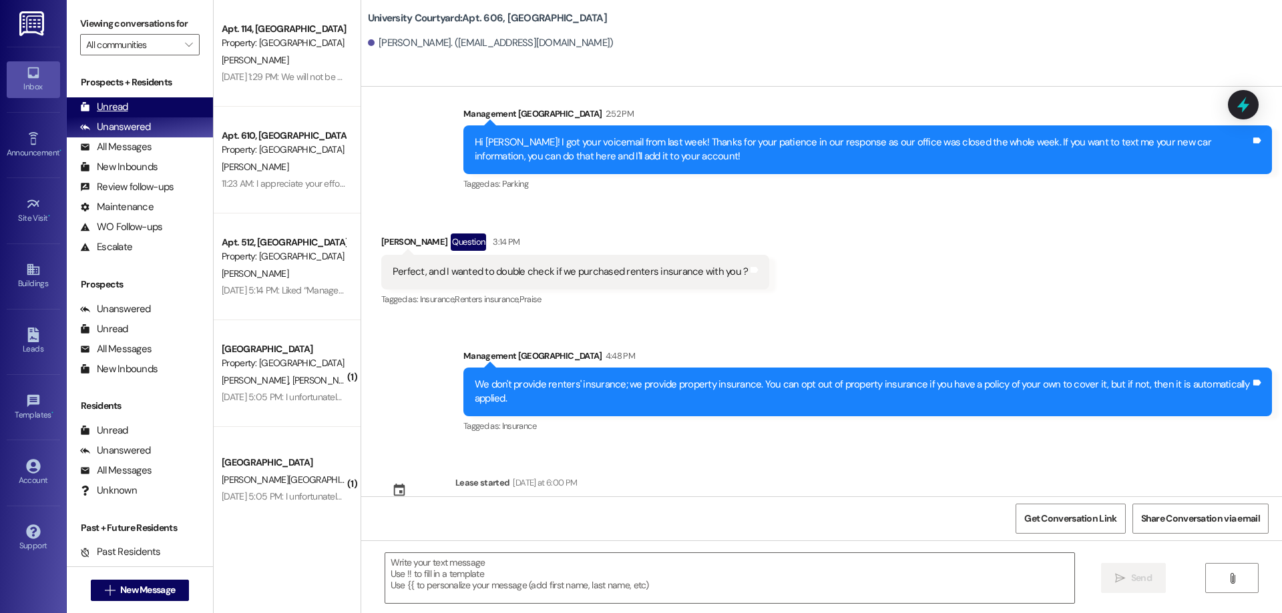
click at [141, 104] on div "Unread (0)" at bounding box center [140, 107] width 146 height 20
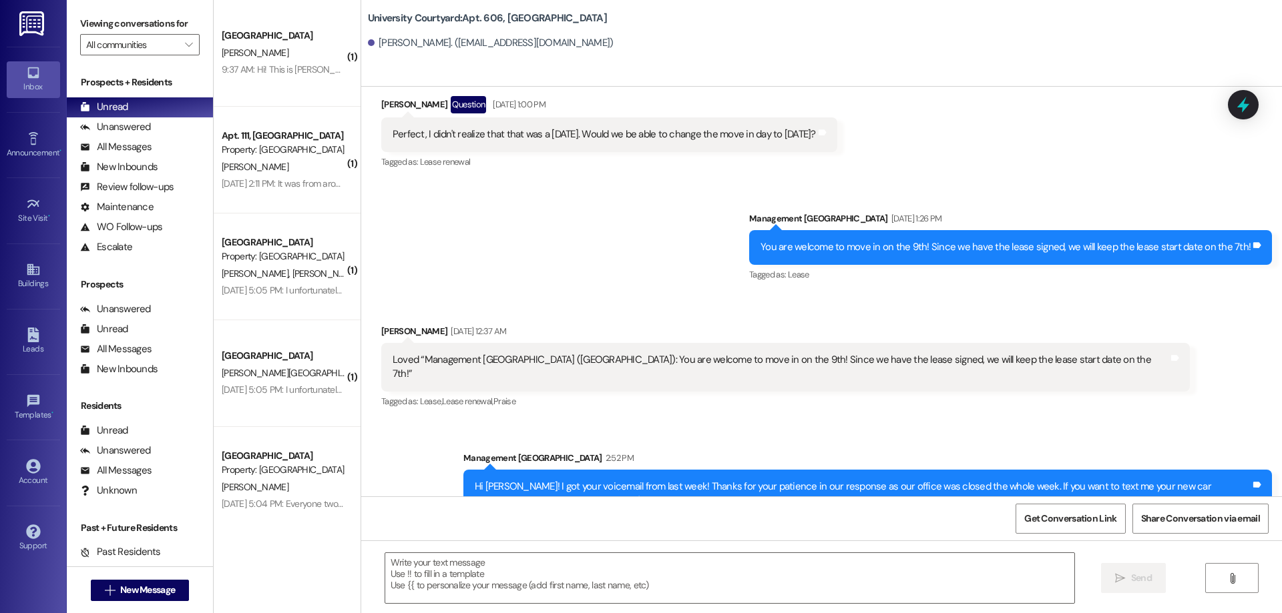
scroll to position [4929, 0]
